Goal: Task Accomplishment & Management: Manage account settings

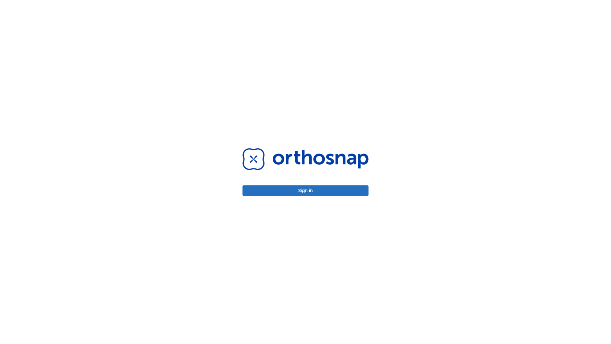
click at [306, 190] on button "Sign in" at bounding box center [306, 190] width 126 height 11
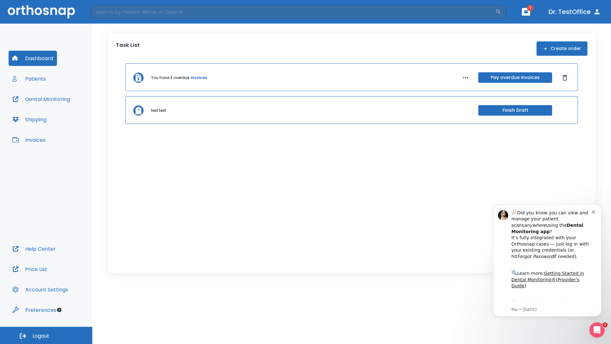
click at [46, 335] on span "Logout" at bounding box center [40, 335] width 17 height 7
